Goal: Transaction & Acquisition: Purchase product/service

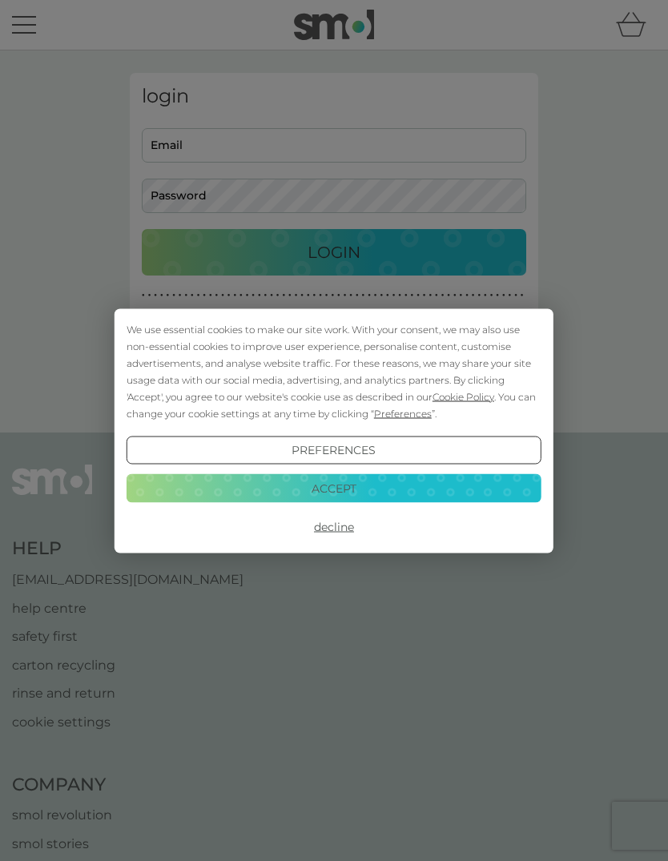
scroll to position [1, 0]
click at [512, 491] on button "Accept" at bounding box center [334, 488] width 415 height 29
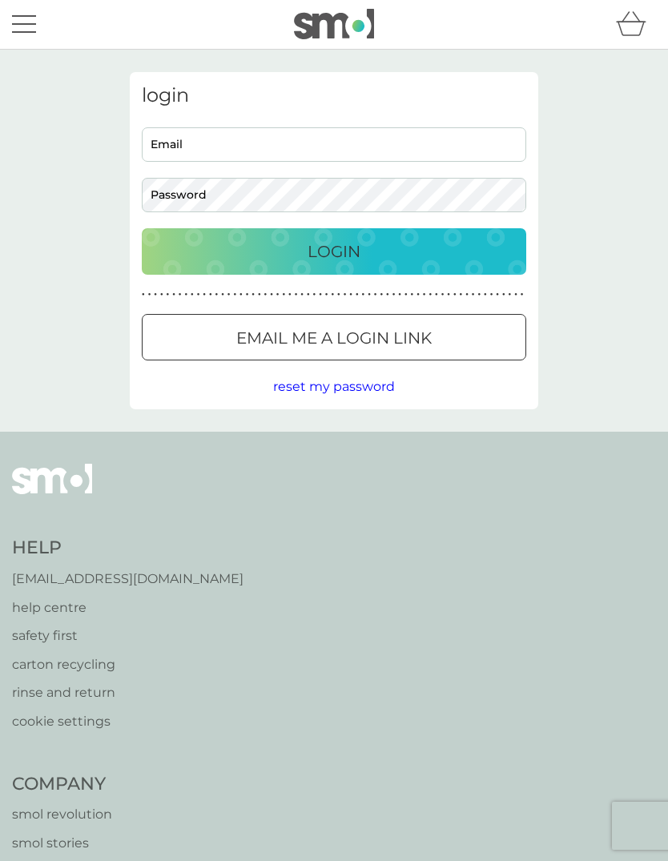
scroll to position [0, 0]
click at [170, 139] on input "Email" at bounding box center [334, 144] width 384 height 34
type input "[EMAIL_ADDRESS][DOMAIN_NAME]"
click at [334, 251] on button "Login" at bounding box center [334, 251] width 384 height 46
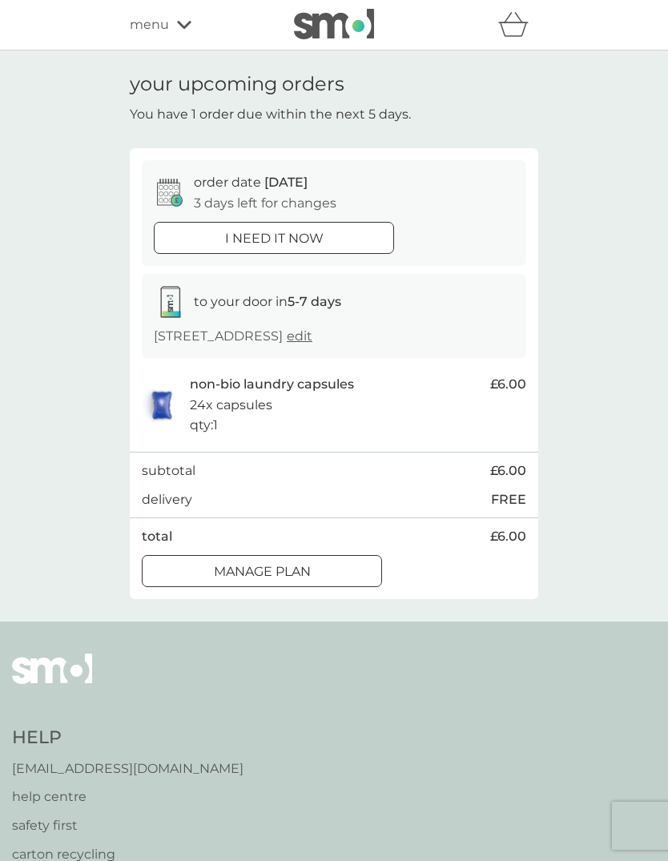
click at [327, 581] on button "Manage plan" at bounding box center [262, 571] width 240 height 32
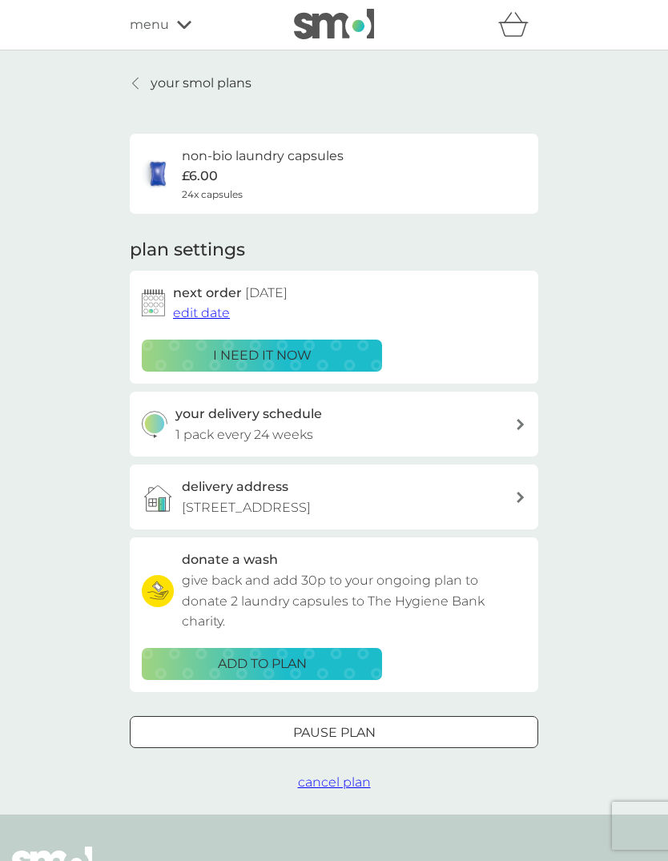
click at [156, 80] on p "your smol plans" at bounding box center [201, 83] width 101 height 21
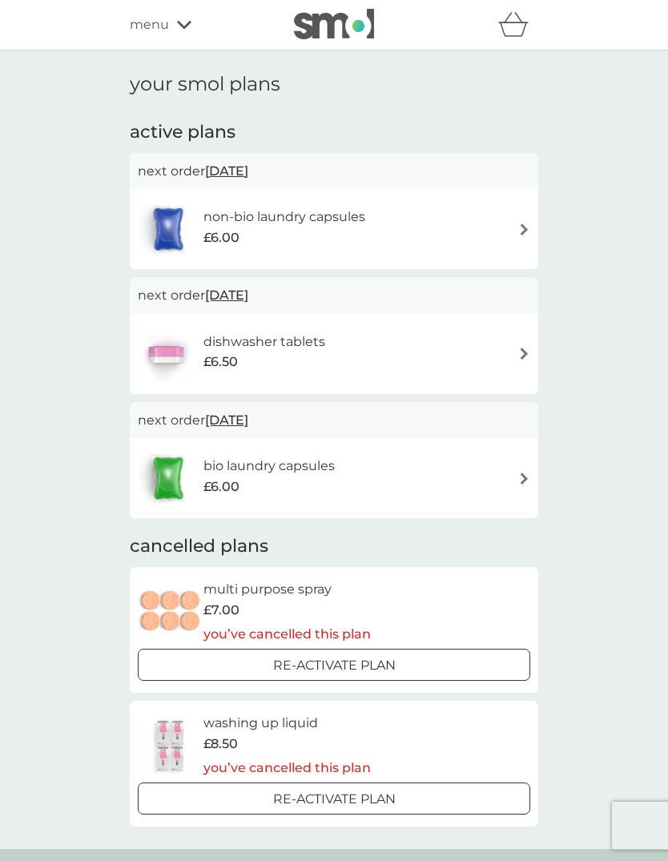
click at [151, 30] on span "menu" at bounding box center [149, 24] width 39 height 21
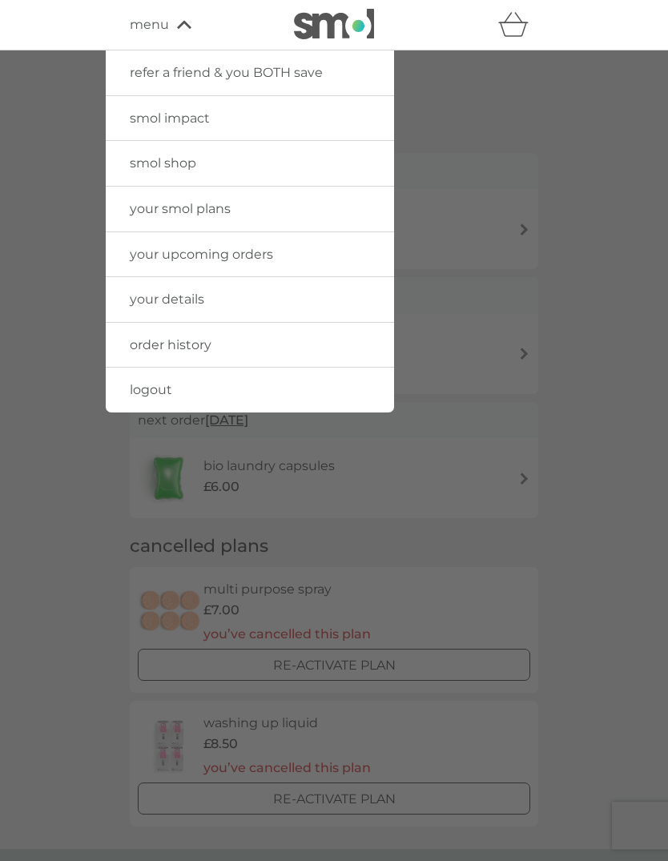
click at [131, 163] on span "smol shop" at bounding box center [163, 162] width 66 height 15
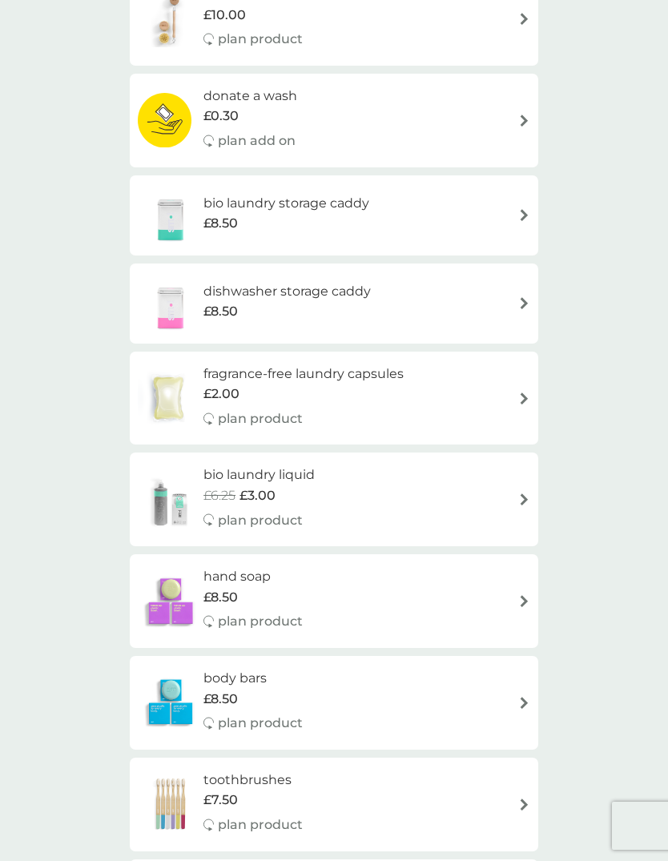
scroll to position [702, 0]
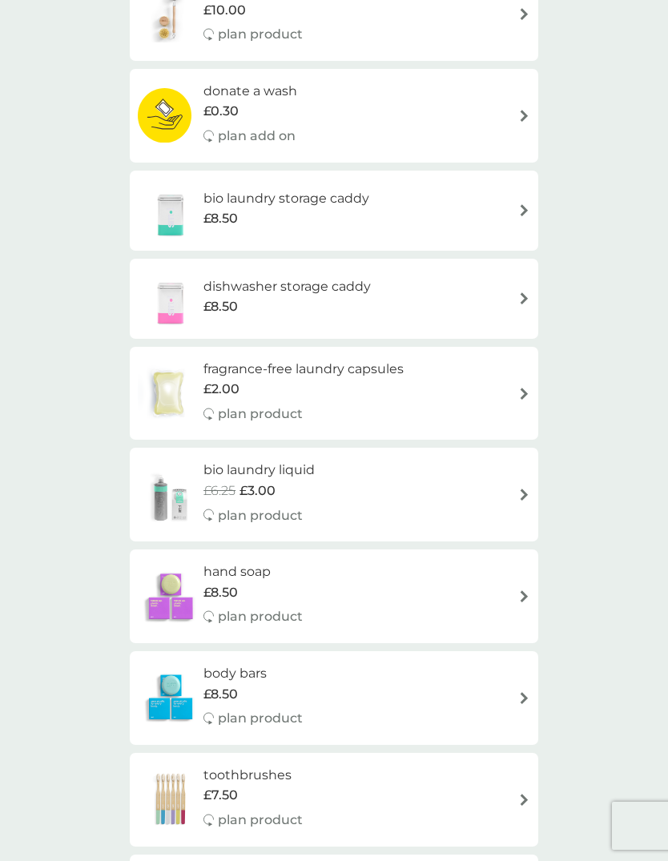
click at [528, 590] on img at bounding box center [524, 596] width 12 height 12
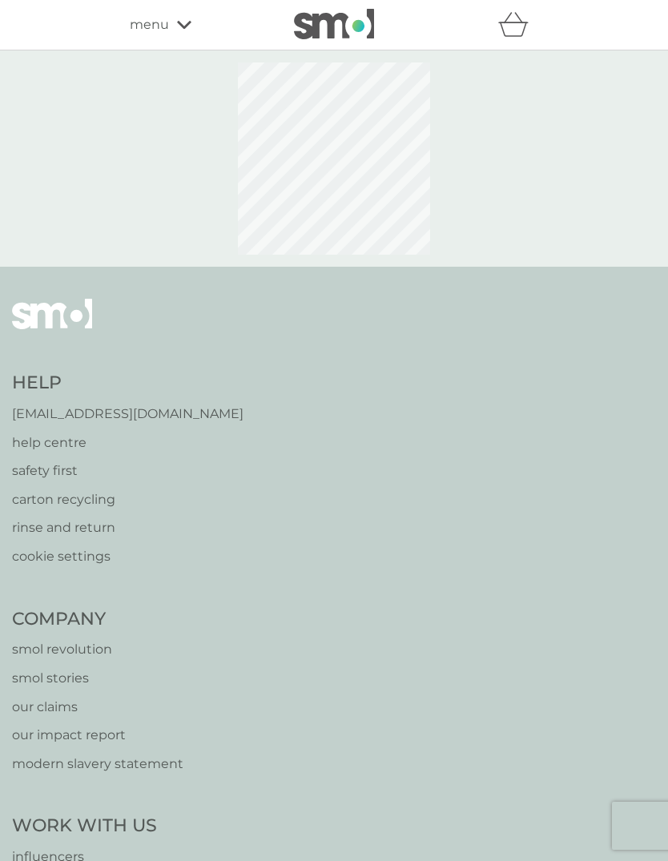
select select "91"
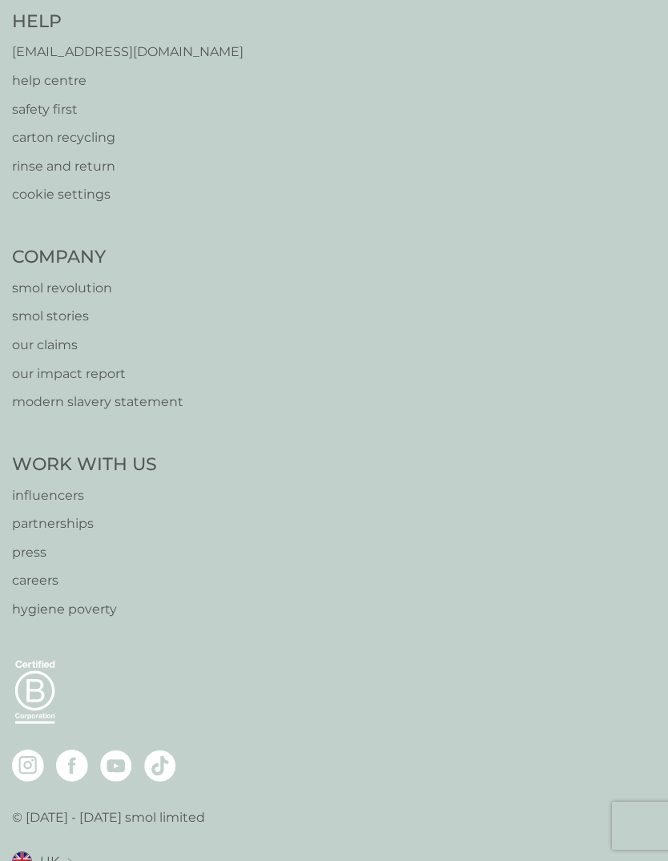
scroll to position [3040, 0]
